Goal: Information Seeking & Learning: Learn about a topic

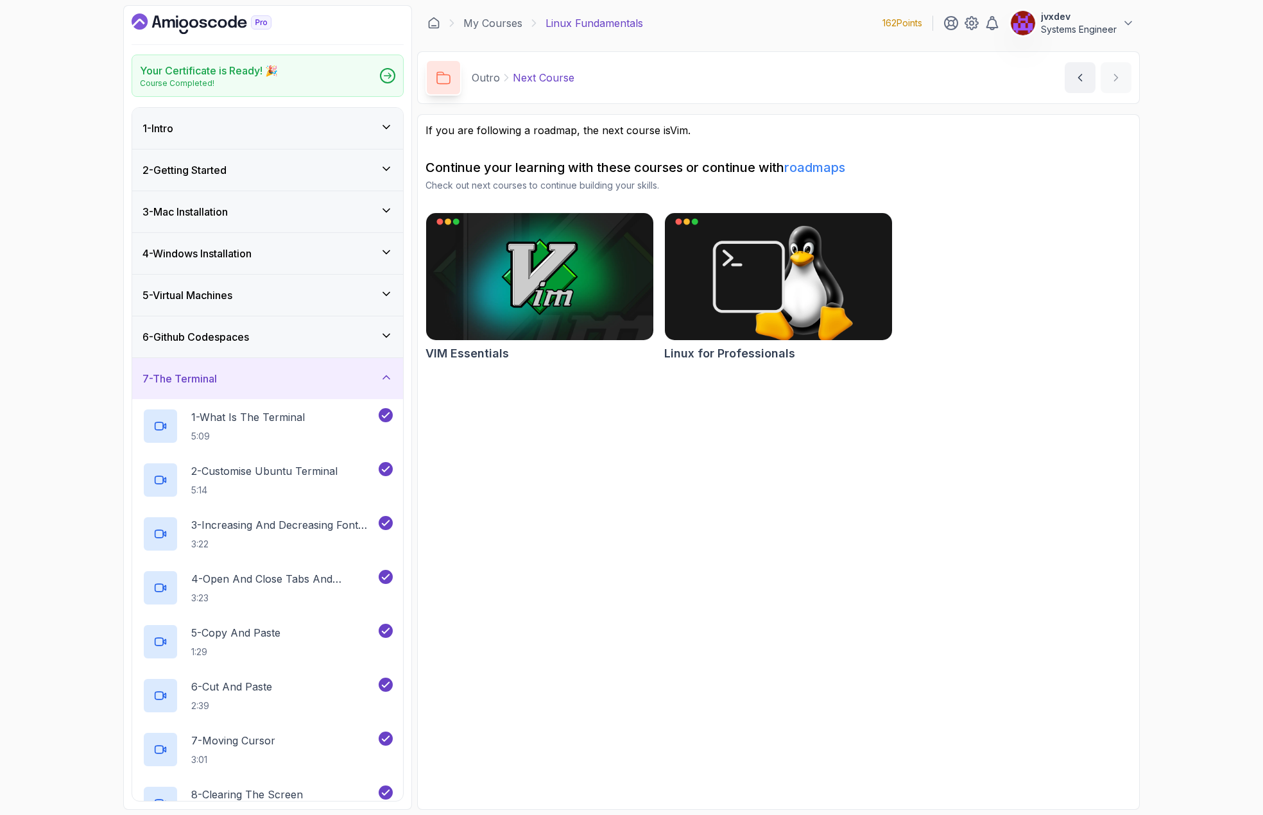
scroll to position [770, 0]
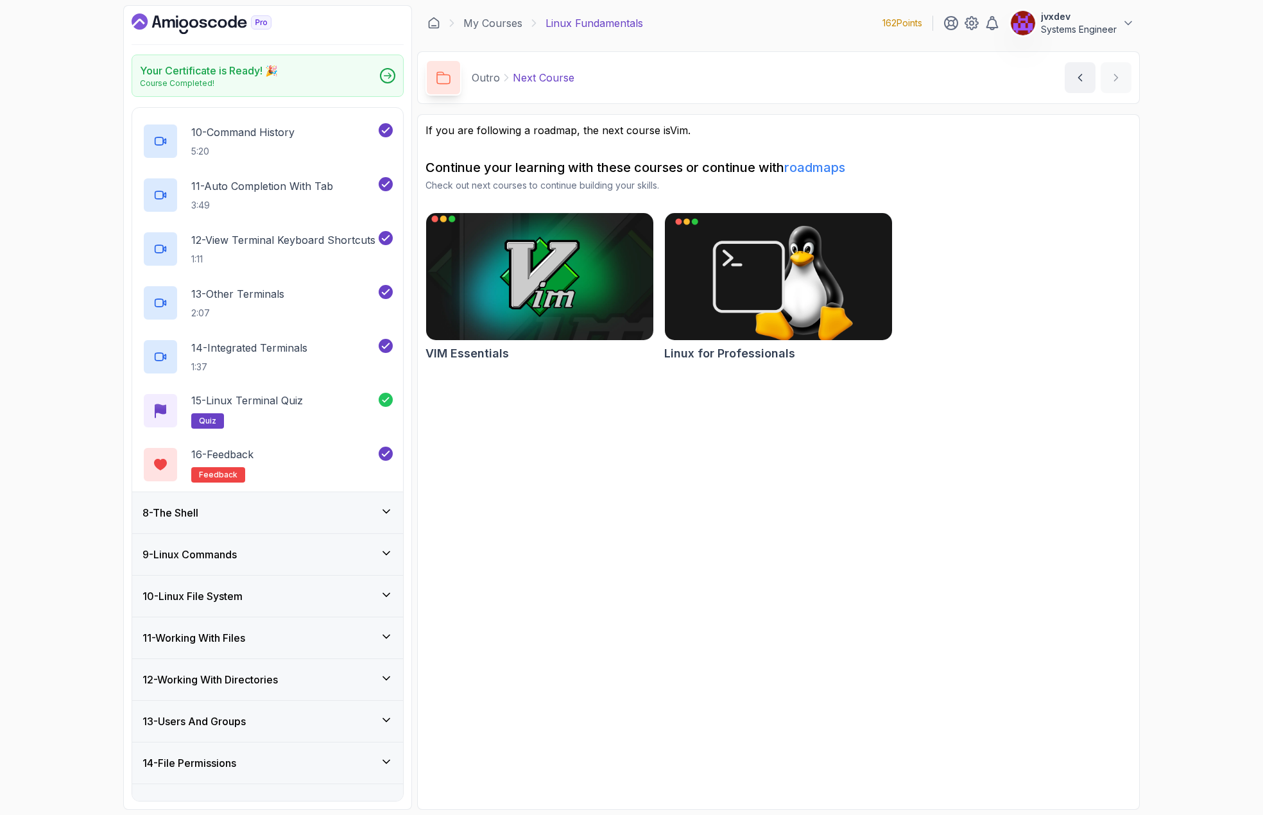
click at [456, 293] on img at bounding box center [540, 277] width 239 height 134
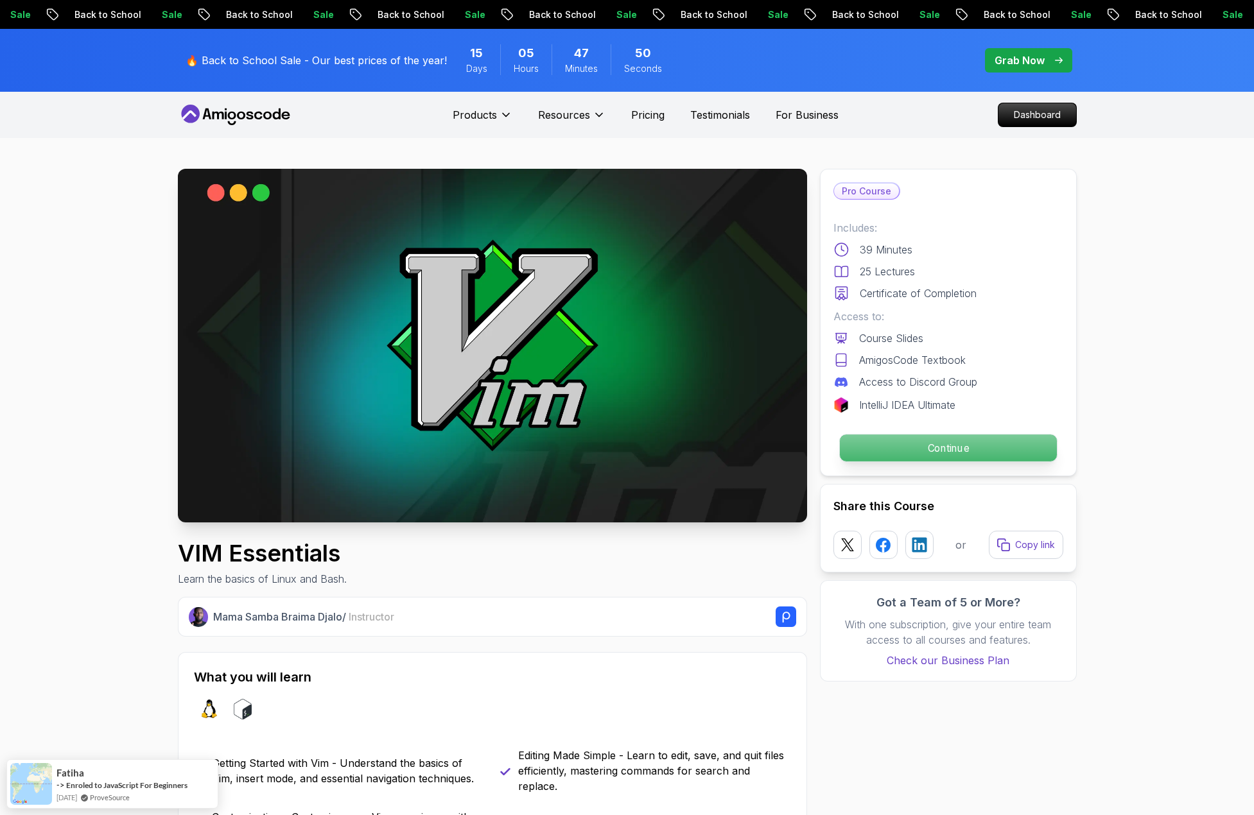
click at [946, 453] on p "Continue" at bounding box center [947, 448] width 217 height 27
click at [942, 454] on p "Continue" at bounding box center [947, 448] width 217 height 27
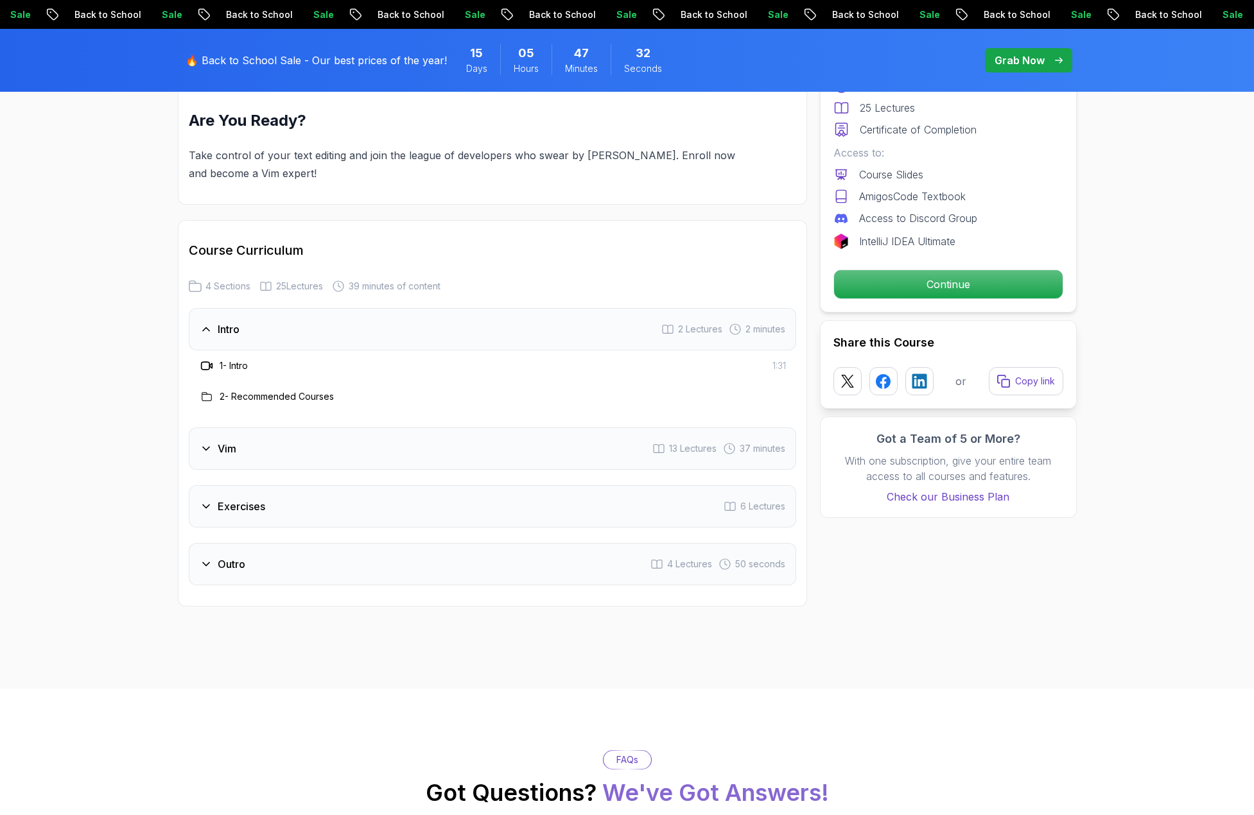
scroll to position [1477, 0]
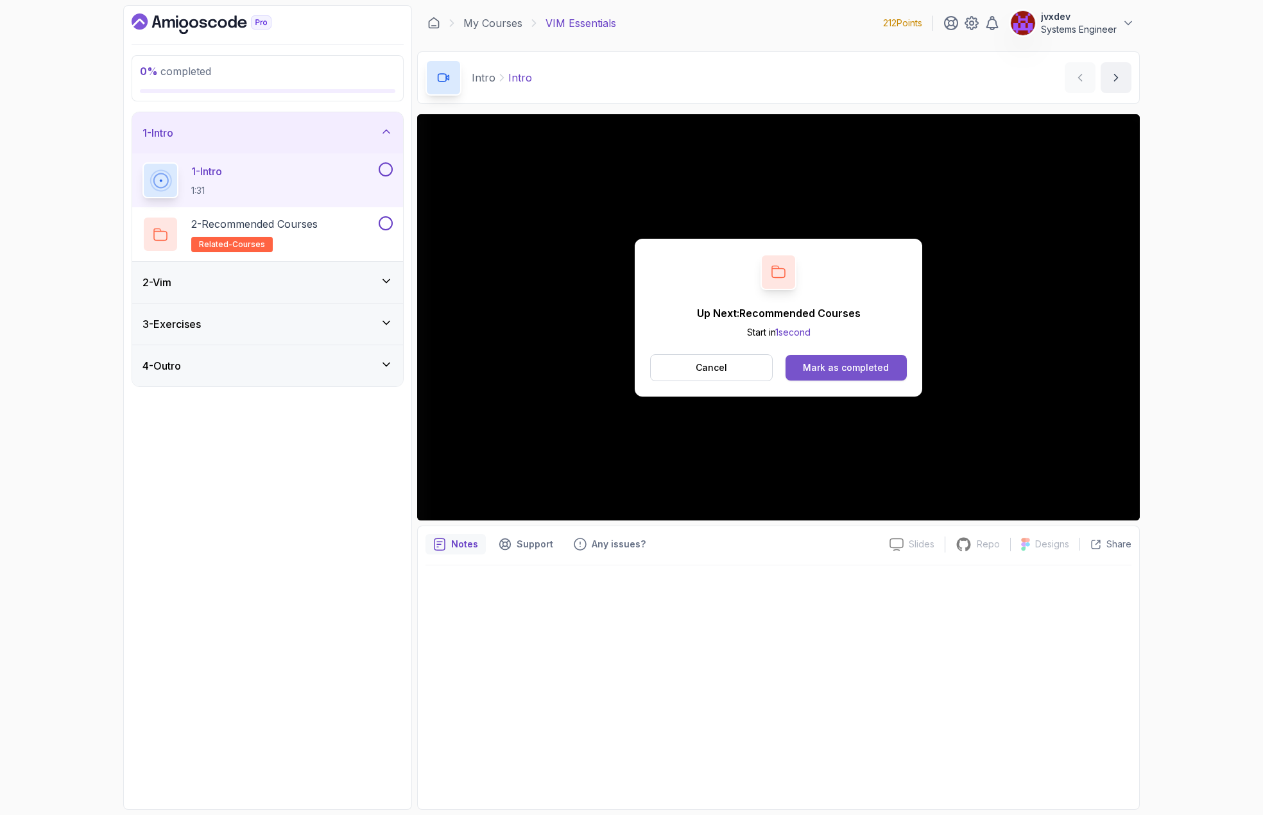
click at [892, 361] on button "Mark as completed" at bounding box center [846, 368] width 121 height 26
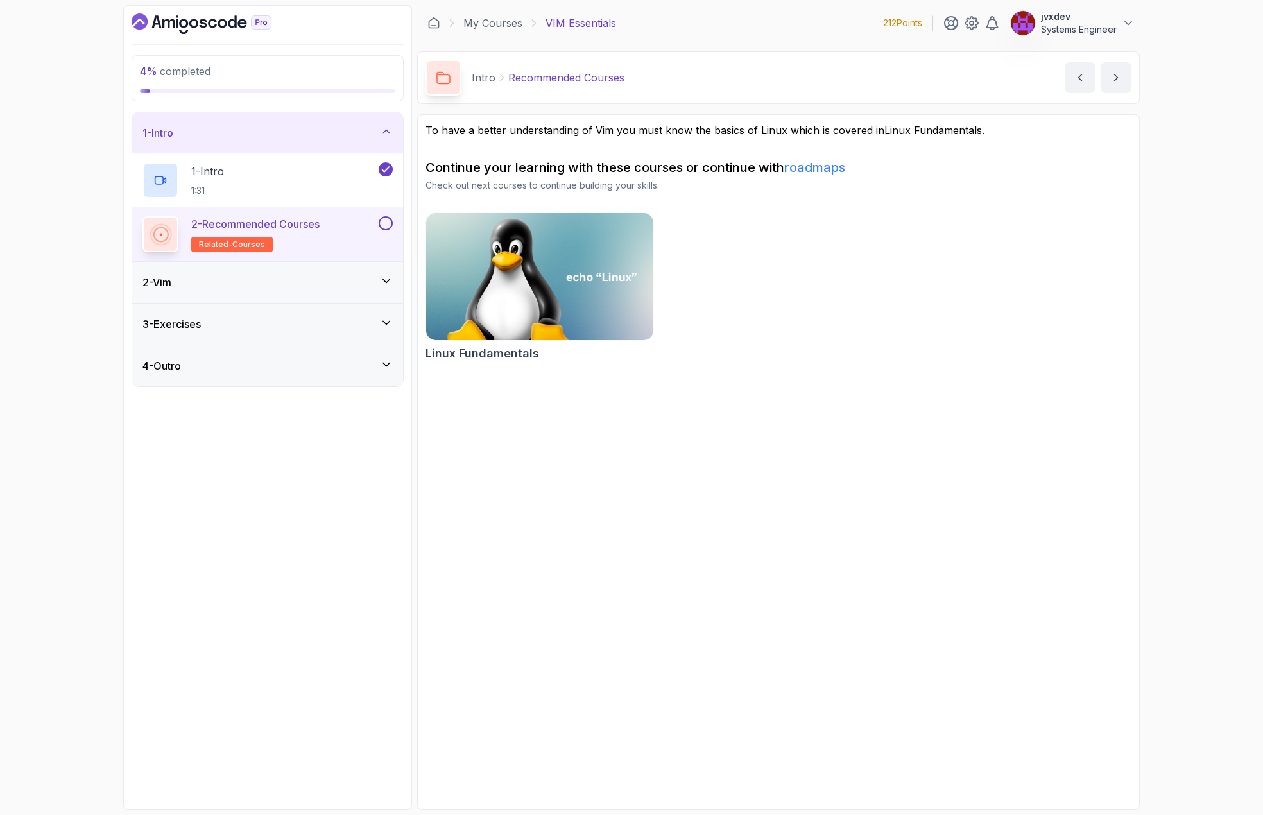
click at [387, 224] on button at bounding box center [386, 223] width 14 height 14
click at [381, 286] on icon at bounding box center [386, 281] width 13 height 13
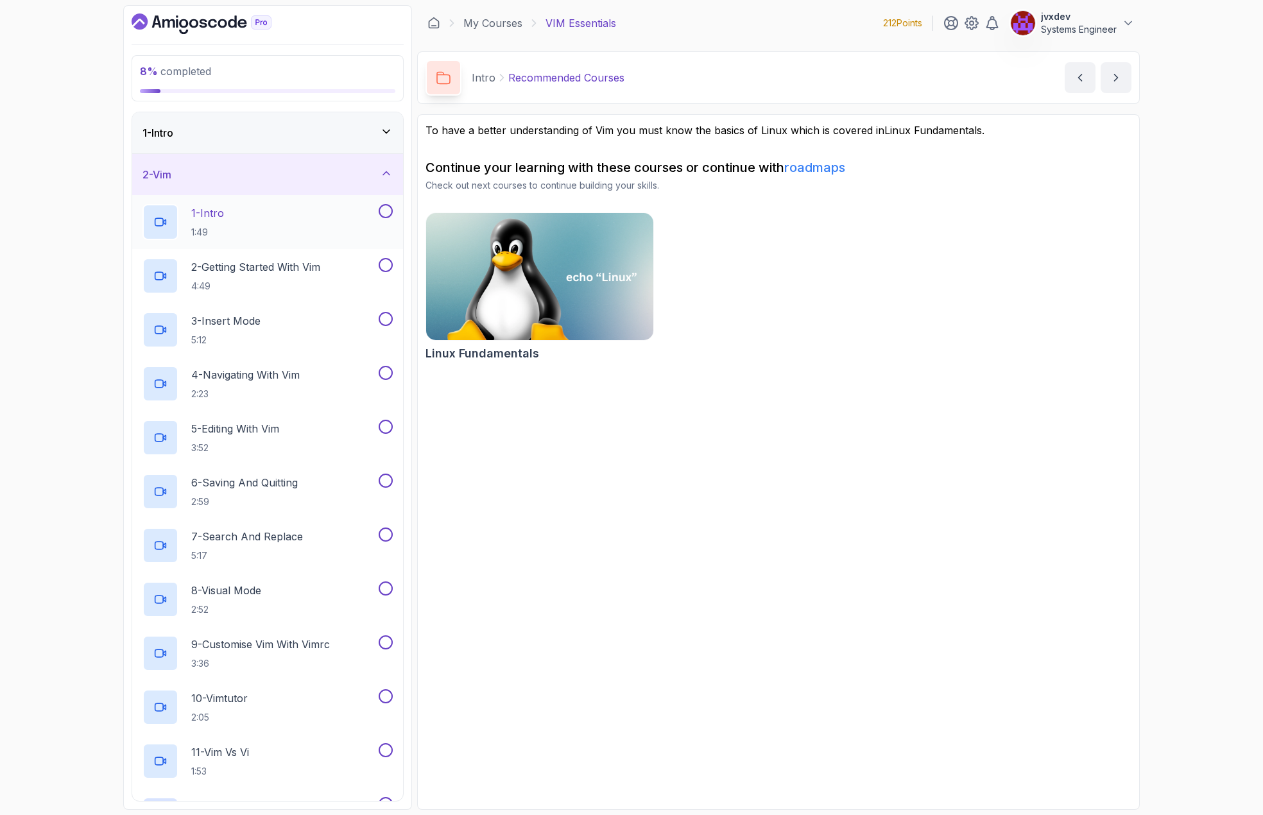
click at [309, 213] on div "1 - Intro 1:49" at bounding box center [260, 222] width 234 height 36
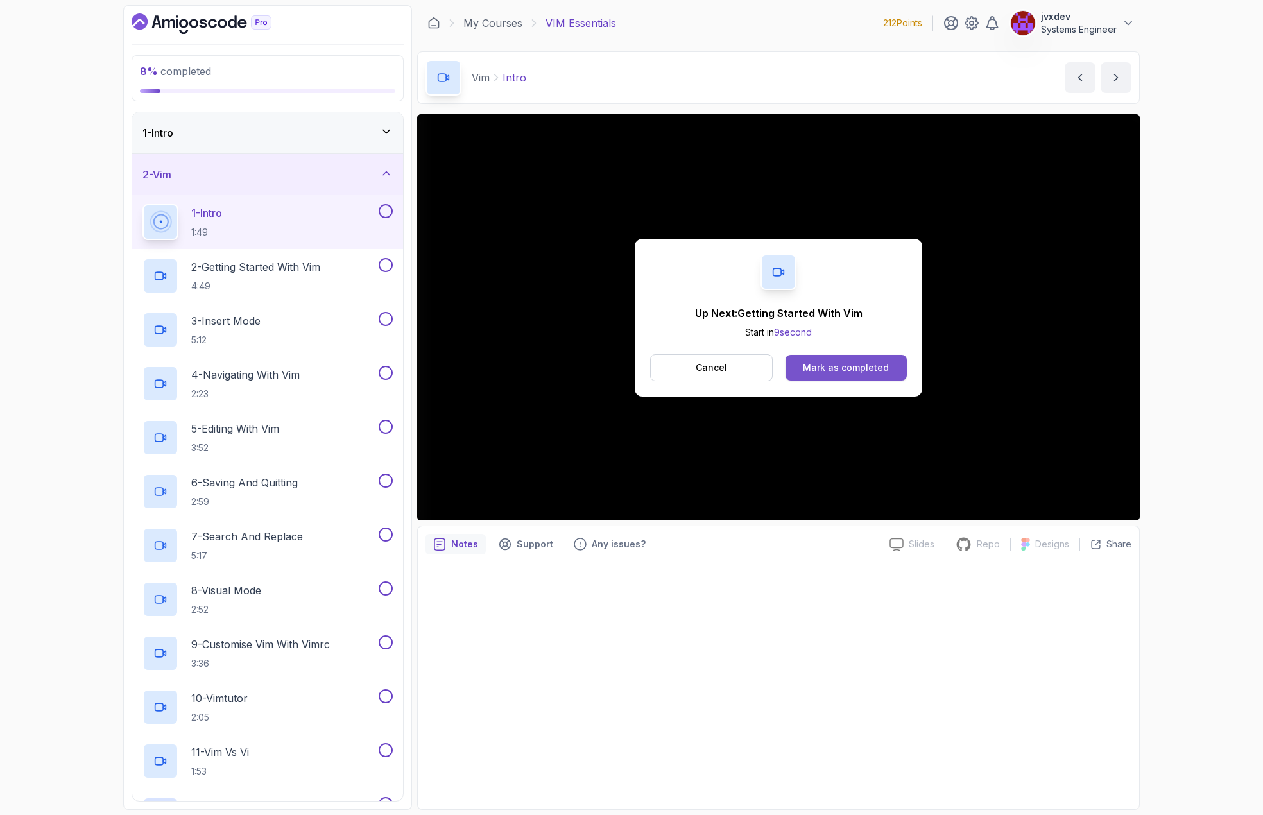
click at [901, 359] on button "Mark as completed" at bounding box center [846, 368] width 121 height 26
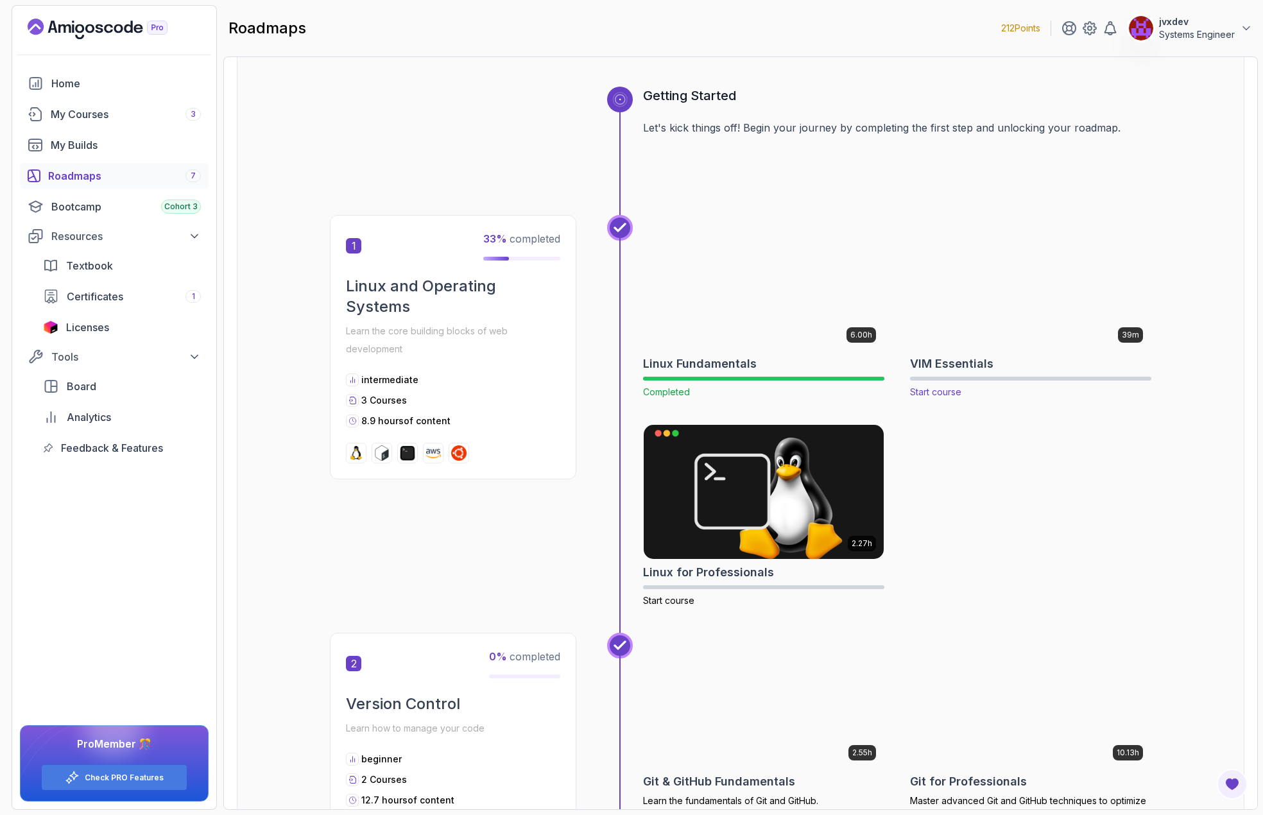
scroll to position [128, 0]
